Goal: Task Accomplishment & Management: Complete application form

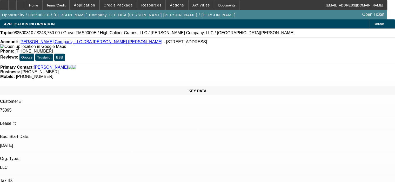
select select "0"
select select "6"
select select "0"
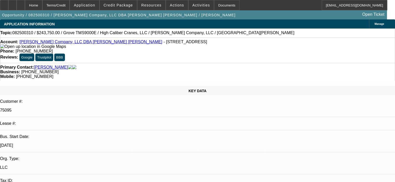
select select "0"
select select "6"
select select "0"
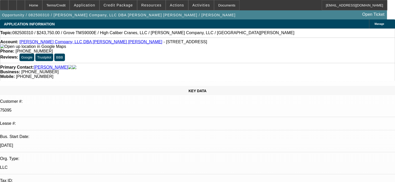
select select "0"
select select "6"
select select "0"
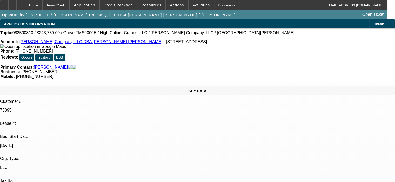
select select "6"
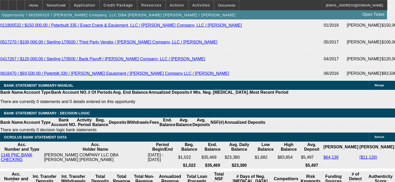
scroll to position [1012, 0]
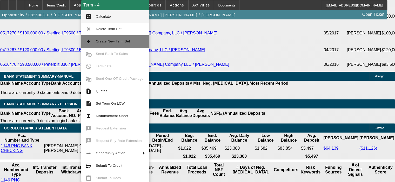
click at [113, 42] on span "Create New Term Set" at bounding box center [113, 41] width 34 height 4
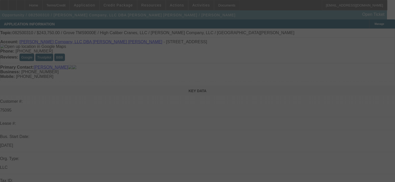
select select "0"
select select "6"
select select "0"
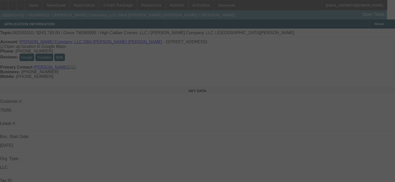
select select "0"
select select "6"
select select "0"
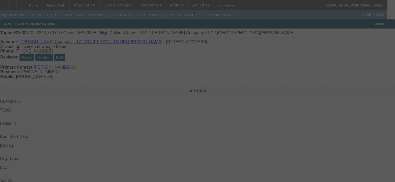
select select "0"
select select "6"
select select "0"
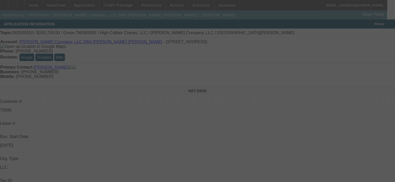
select select "6"
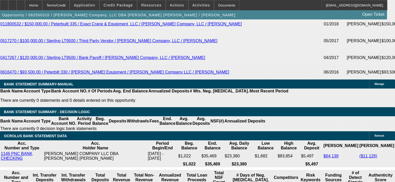
scroll to position [1012, 0]
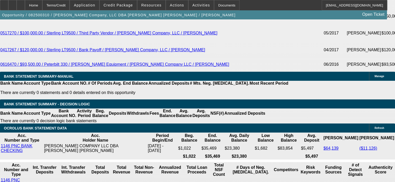
select select "3"
type input "UNKNOWN"
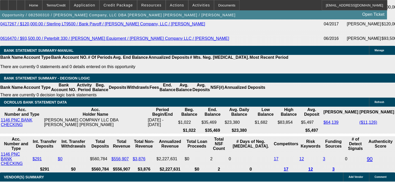
scroll to position [1063, 0]
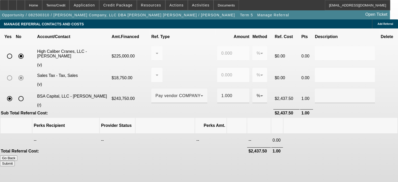
click at [381, 94] on icon at bounding box center [383, 99] width 5 height 10
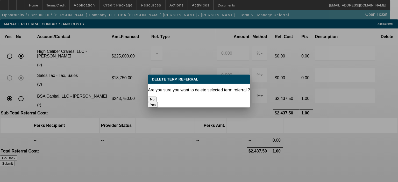
click at [158, 102] on button "Yes" at bounding box center [153, 104] width 10 height 5
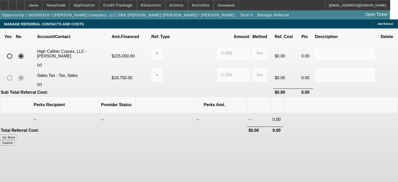
click at [15, 140] on button "Submit" at bounding box center [7, 142] width 15 height 5
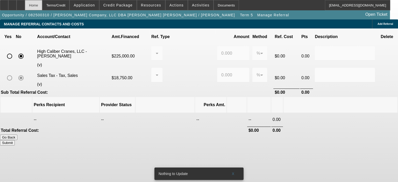
click at [42, 5] on div "Home" at bounding box center [33, 5] width 17 height 10
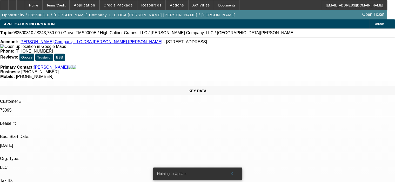
select select "0"
select select "3"
select select "0"
select select "6"
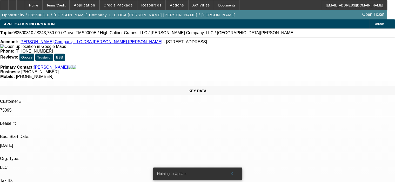
select select "0"
select select "6"
select select "0"
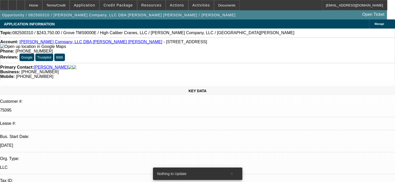
select select "0"
select select "6"
select select "0"
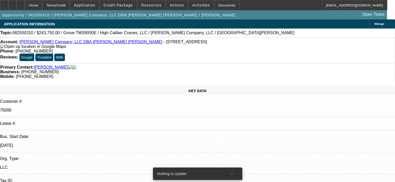
select select "0"
select select "6"
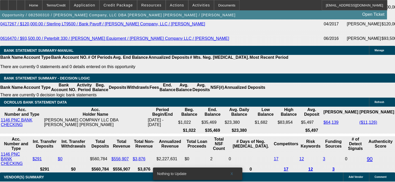
scroll to position [1063, 0]
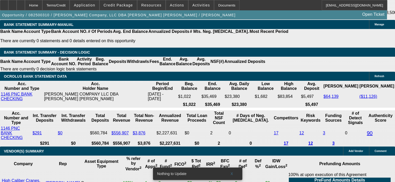
drag, startPoint x: 97, startPoint y: 64, endPoint x: 125, endPoint y: 63, distance: 27.5
type input "1"
type input "UNKNOWN"
type input "11"
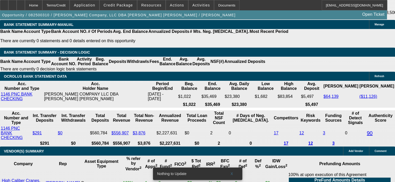
type input "$4,166.60"
type input "11.2"
type input "$5,324.06"
type input "11.2"
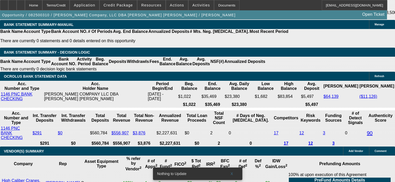
scroll to position [960, 0]
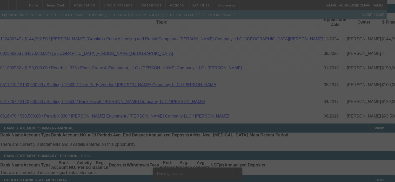
select select "0"
select select "3"
select select "0"
select select "6"
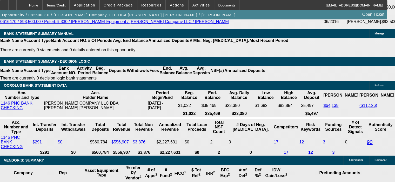
scroll to position [1063, 0]
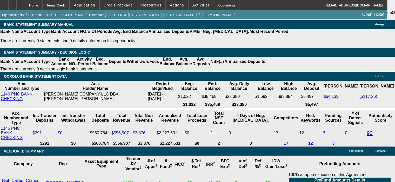
drag, startPoint x: 98, startPoint y: 64, endPoint x: 115, endPoint y: 64, distance: 17.1
type input "1"
type input "UNKNOWN"
type input "10."
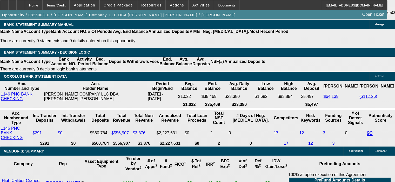
type input "$4,166.60"
type input "10.9"
type input "$5,287.57"
type input "10.9"
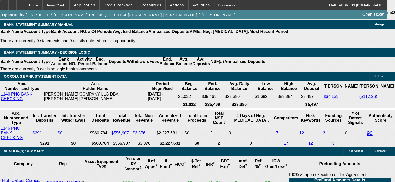
scroll to position [960, 0]
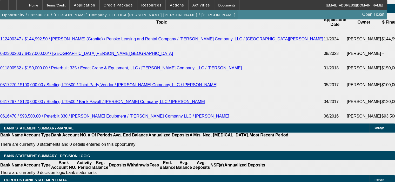
click at [60, 21] on span "button" at bounding box center [118, 15] width 237 height 12
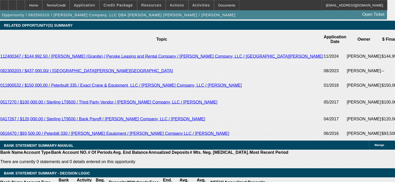
scroll to position [934, 0]
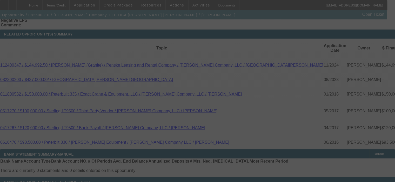
select select "0"
select select "3"
select select "0"
select select "6"
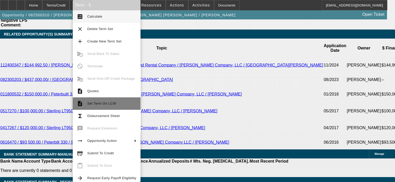
click at [107, 101] on span "Set Term On LCW" at bounding box center [111, 104] width 49 height 6
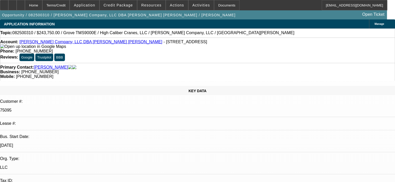
select select "0"
select select "3"
select select "0"
select select "6"
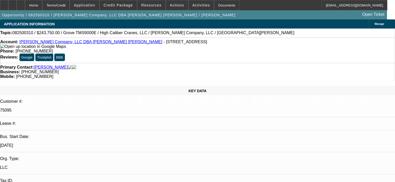
select select "0"
select select "6"
select select "0"
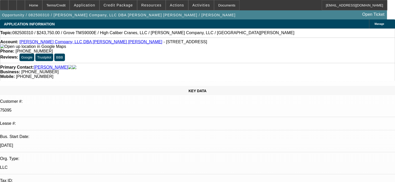
select select "0"
select select "6"
select select "0"
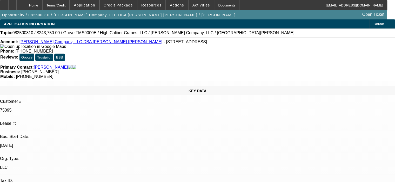
select select "0"
select select "6"
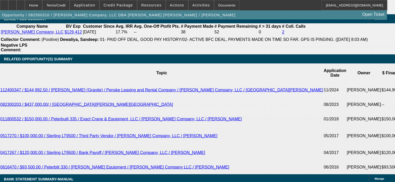
scroll to position [908, 0]
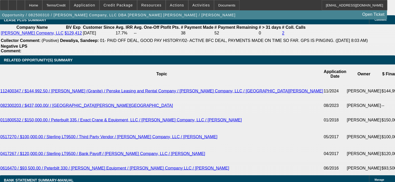
click at [170, 4] on span "Actions" at bounding box center [177, 5] width 14 height 4
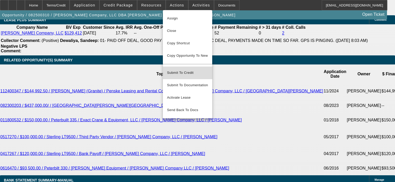
click at [188, 70] on span "Submit To Credit" at bounding box center [187, 73] width 41 height 6
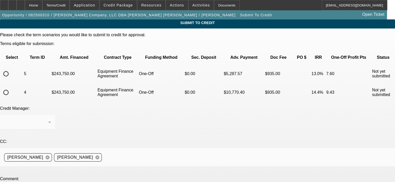
click at [11, 69] on input "radio" at bounding box center [6, 74] width 10 height 10
radio input "true"
type textarea "Zach, please see if CP will approve with just one advance payment, requested by…"
click at [183, 108] on div "Credit Manager: Syndications" at bounding box center [197, 120] width 395 height 29
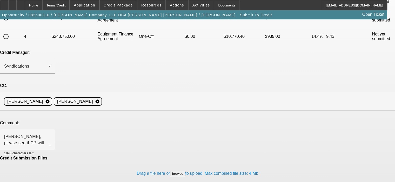
scroll to position [57, 0]
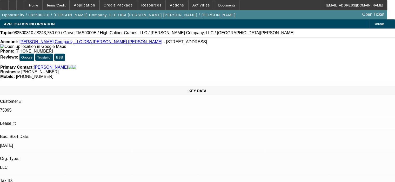
select select "0"
select select "3"
select select "0"
select select "6"
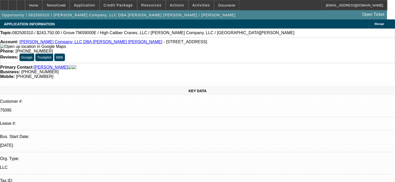
select select "0"
select select "6"
select select "0"
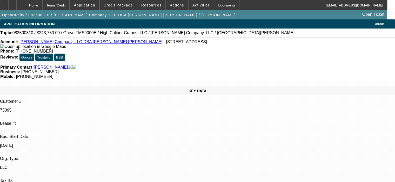
select select "0"
select select "6"
select select "0"
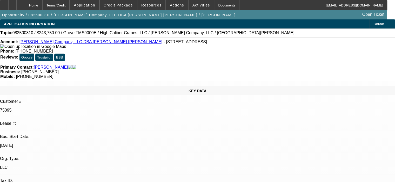
select select "0"
select select "6"
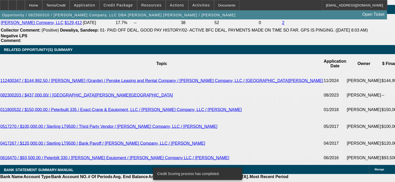
scroll to position [916, 0]
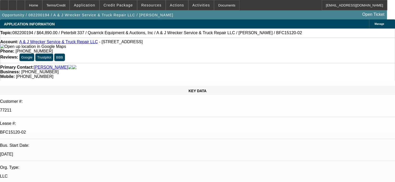
select select "0"
select select "6"
select select "0"
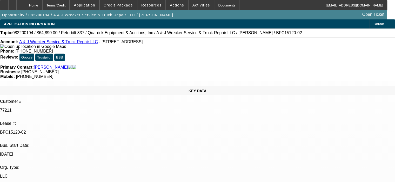
select select "0"
select select "6"
select select "0"
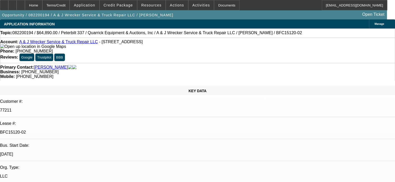
select select "0"
select select "6"
select select "0"
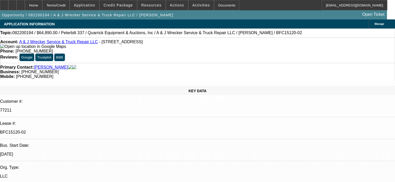
select select "6"
drag, startPoint x: 89, startPoint y: 43, endPoint x: 23, endPoint y: 43, distance: 65.9
click at [23, 43] on div "Account: A & J Wrecker Service & Truck Repair LLC - 649 S NC 11 Hwy, Magnolia, …" at bounding box center [197, 44] width 394 height 9
copy div "A & J Wrecker Service & Truck Repair LLC"
drag, startPoint x: 72, startPoint y: 93, endPoint x: 50, endPoint y: 93, distance: 21.5
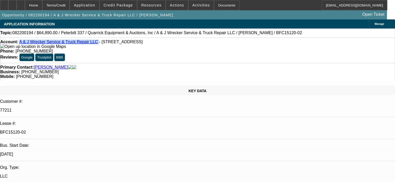
click at [50, 130] on p "BFC15120-02" at bounding box center [197, 132] width 395 height 5
copy p "BFC15120-02"
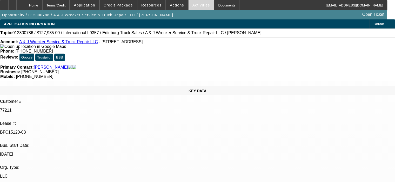
select select "0"
select select "2"
select select "0"
select select "6"
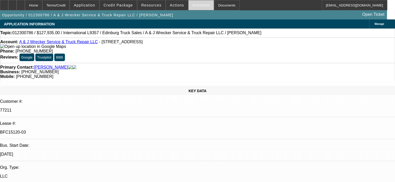
select select "0.1"
select select "2"
select select "0"
select select "6"
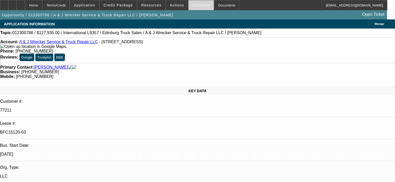
select select "0.1"
select select "2"
select select "0"
select select "6"
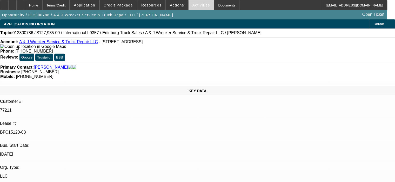
select select "0.1"
select select "2"
select select "0"
select select "6"
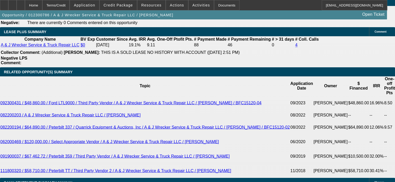
scroll to position [856, 0]
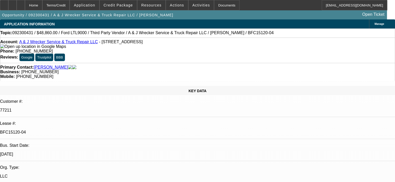
select select "0"
select select "6"
select select "0"
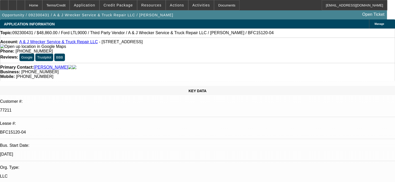
select select "0"
select select "6"
select select "0"
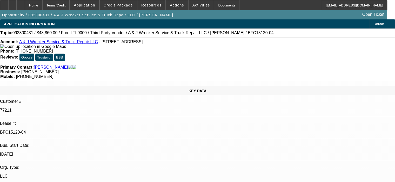
select select "0"
select select "6"
select select "0.15"
select select "2"
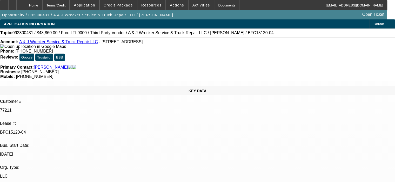
select select "0"
select select "6"
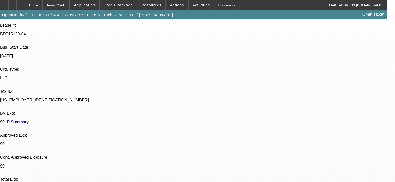
scroll to position [26, 0]
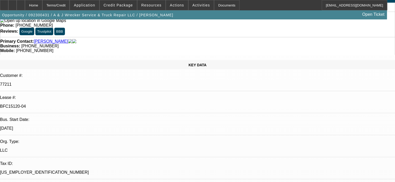
drag, startPoint x: 72, startPoint y: 68, endPoint x: 50, endPoint y: 68, distance: 21.3
click at [50, 104] on p "BFC15120-04" at bounding box center [197, 106] width 395 height 5
copy p "BFC15120-04"
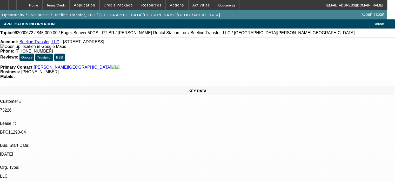
select select "0"
select select "6"
select select "0"
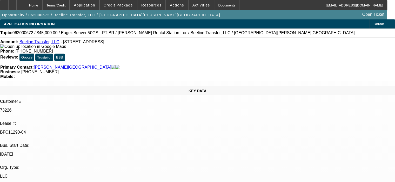
select select "0"
select select "6"
select select "0"
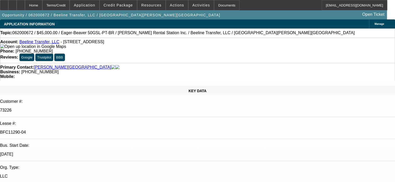
select select "0"
select select "6"
select select "0"
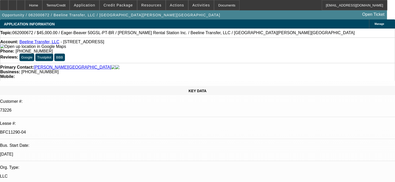
select select "6"
click at [4, 3] on icon at bounding box center [4, 3] width 0 height 0
